Goal: Task Accomplishment & Management: Complete application form

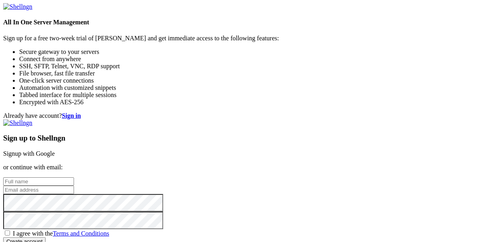
click at [74, 178] on input "text" at bounding box center [38, 182] width 71 height 8
type input "MICHAEL COOK"
click at [74, 186] on input "email" at bounding box center [38, 190] width 71 height 8
type input "[EMAIL_ADDRESS][DOMAIN_NAME]"
click at [109, 230] on span "I agree with the Terms and Conditions" at bounding box center [61, 233] width 96 height 7
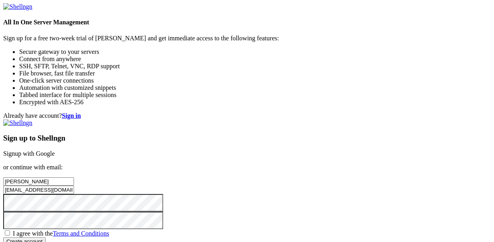
click at [10, 231] on input "I agree with the Terms and Conditions" at bounding box center [7, 233] width 5 height 5
checkbox input "true"
click at [46, 238] on input "Create account" at bounding box center [24, 242] width 42 height 8
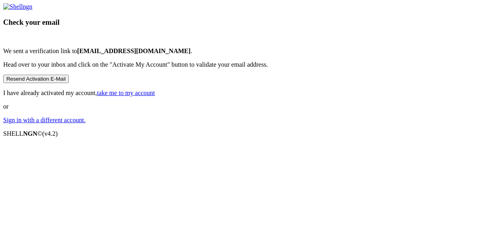
scroll to position [24, 0]
click at [155, 96] on link "take me to my account" at bounding box center [126, 93] width 58 height 7
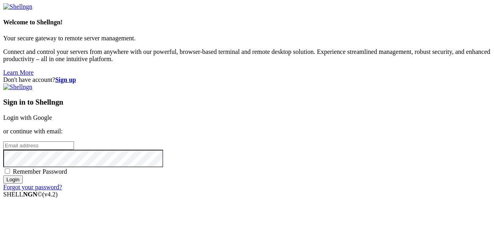
type input "[EMAIL_ADDRESS][DOMAIN_NAME]"
click at [23, 184] on input "Login" at bounding box center [13, 180] width 20 height 8
